Goal: Check status: Check status

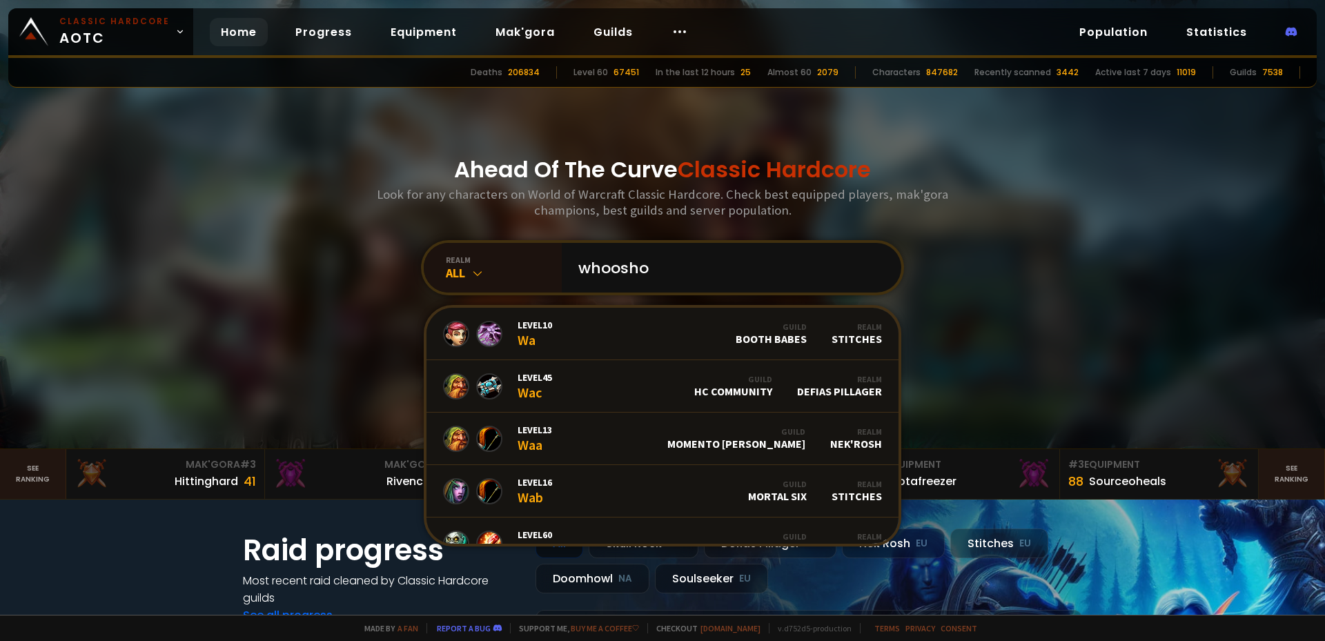
type input "whooshok"
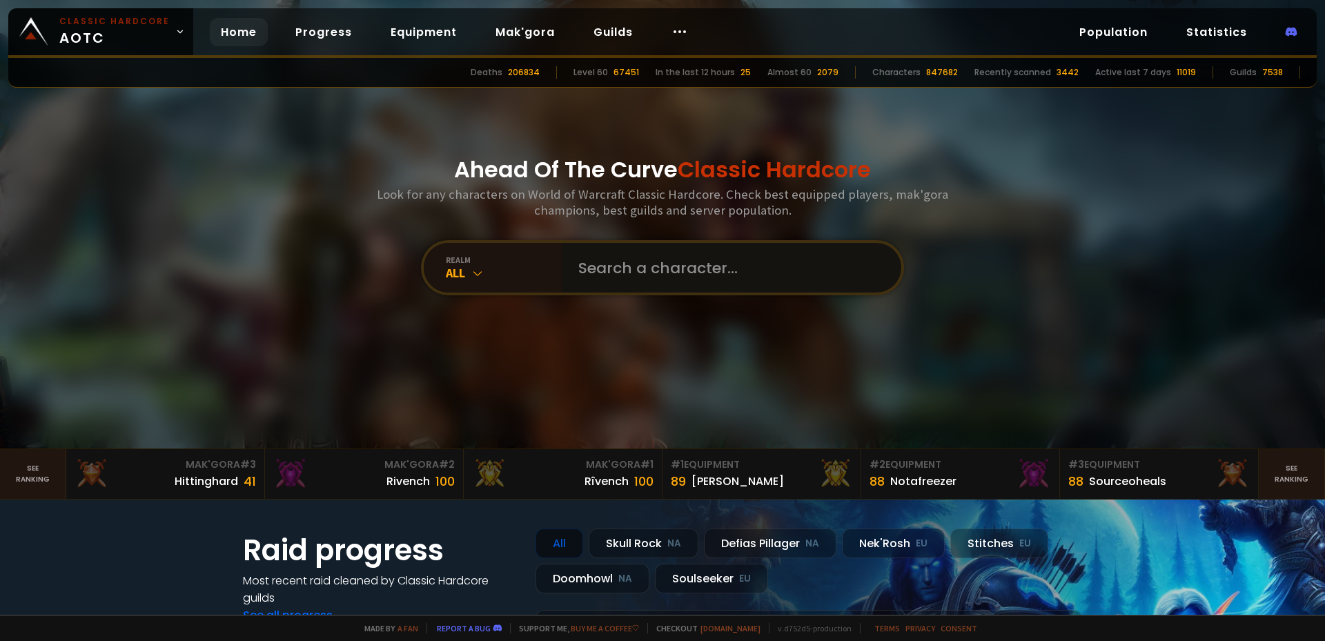
click at [664, 251] on input "text" at bounding box center [727, 268] width 315 height 50
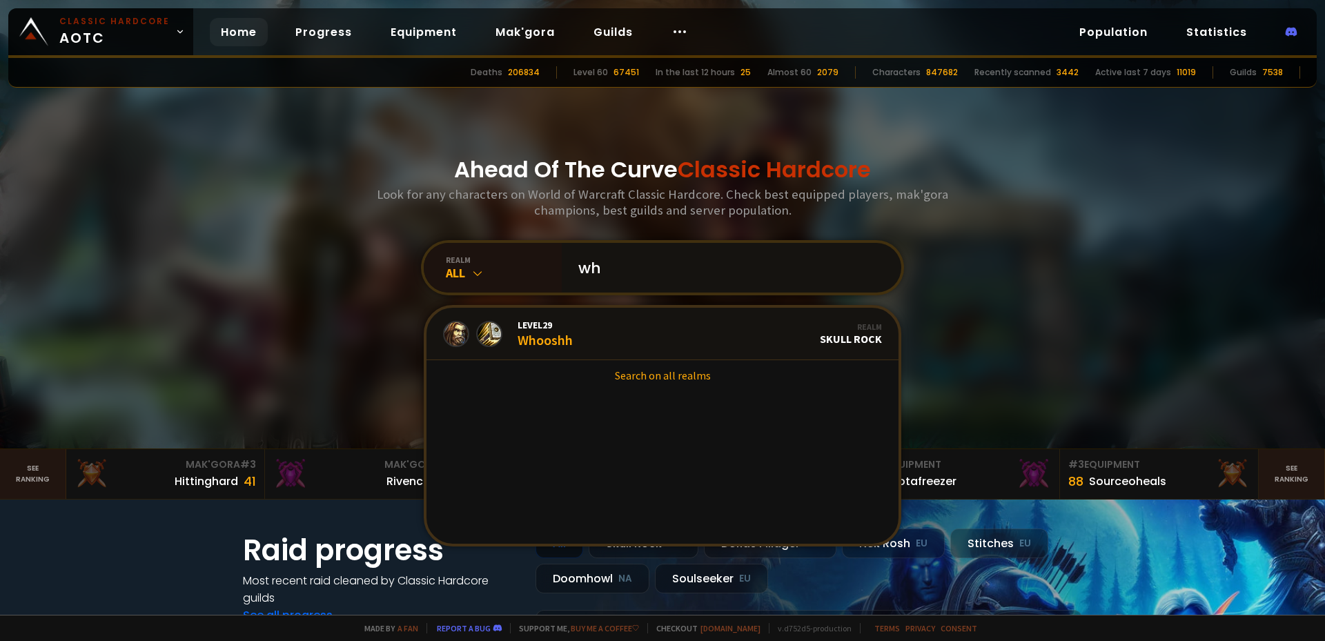
type input "w"
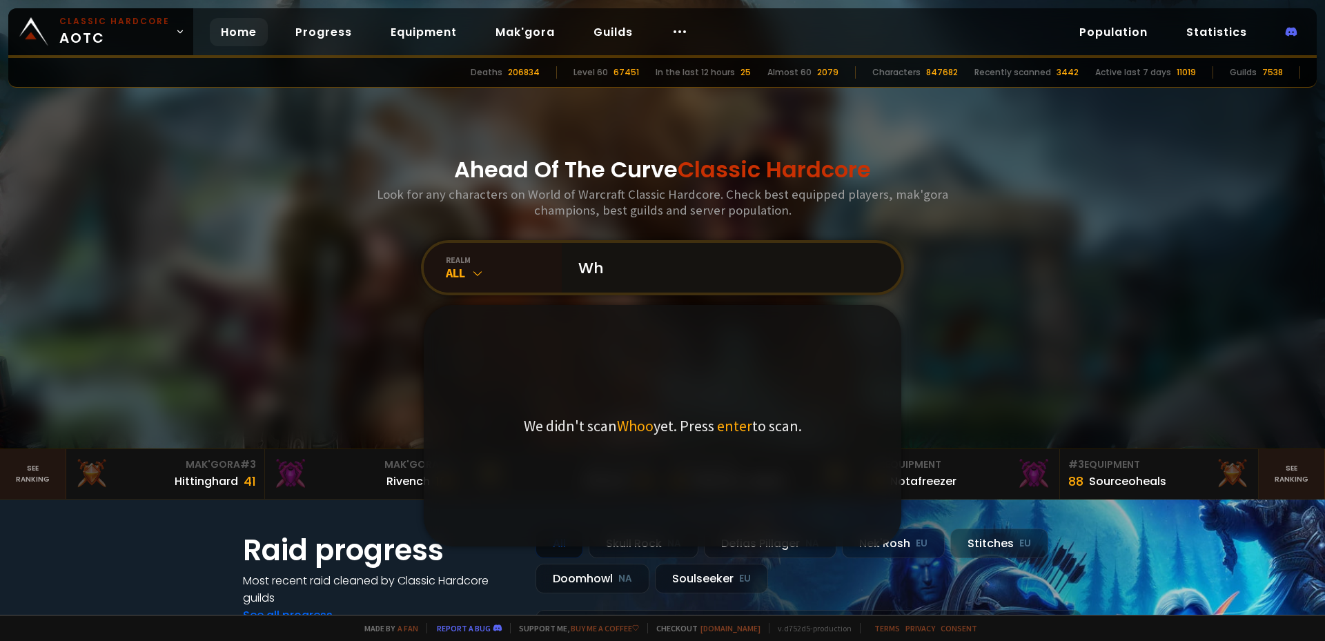
type input "W"
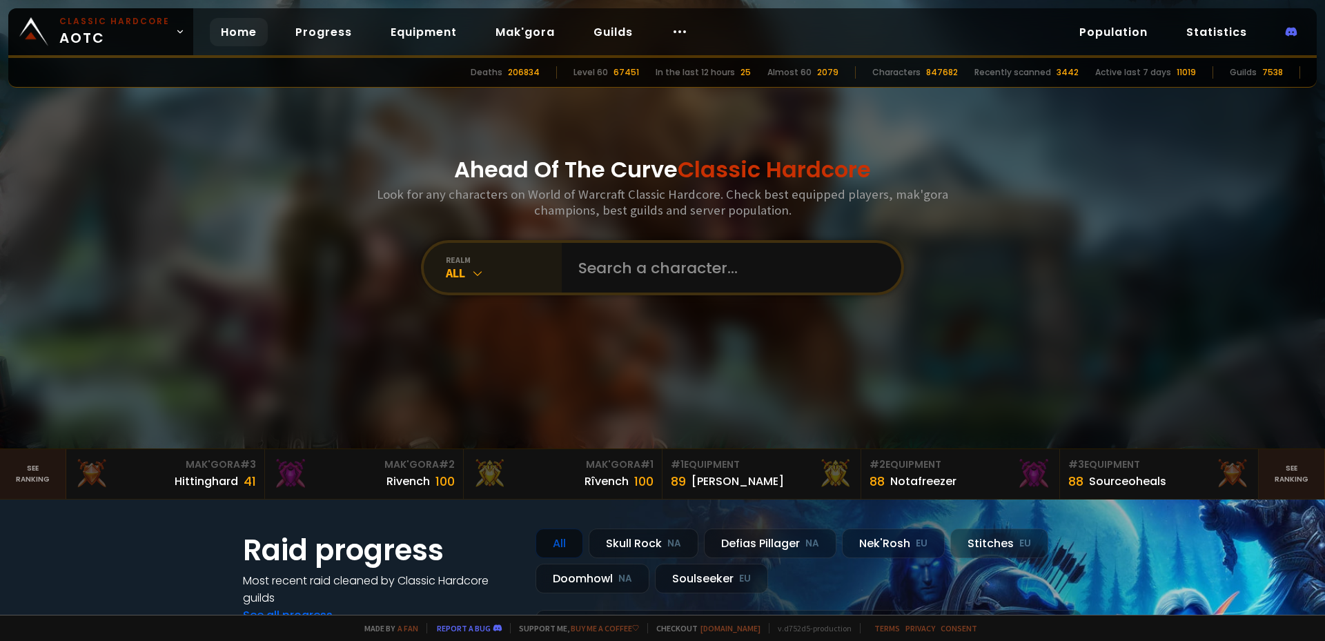
click at [465, 271] on div "All" at bounding box center [504, 273] width 116 height 16
